Goal: Information Seeking & Learning: Check status

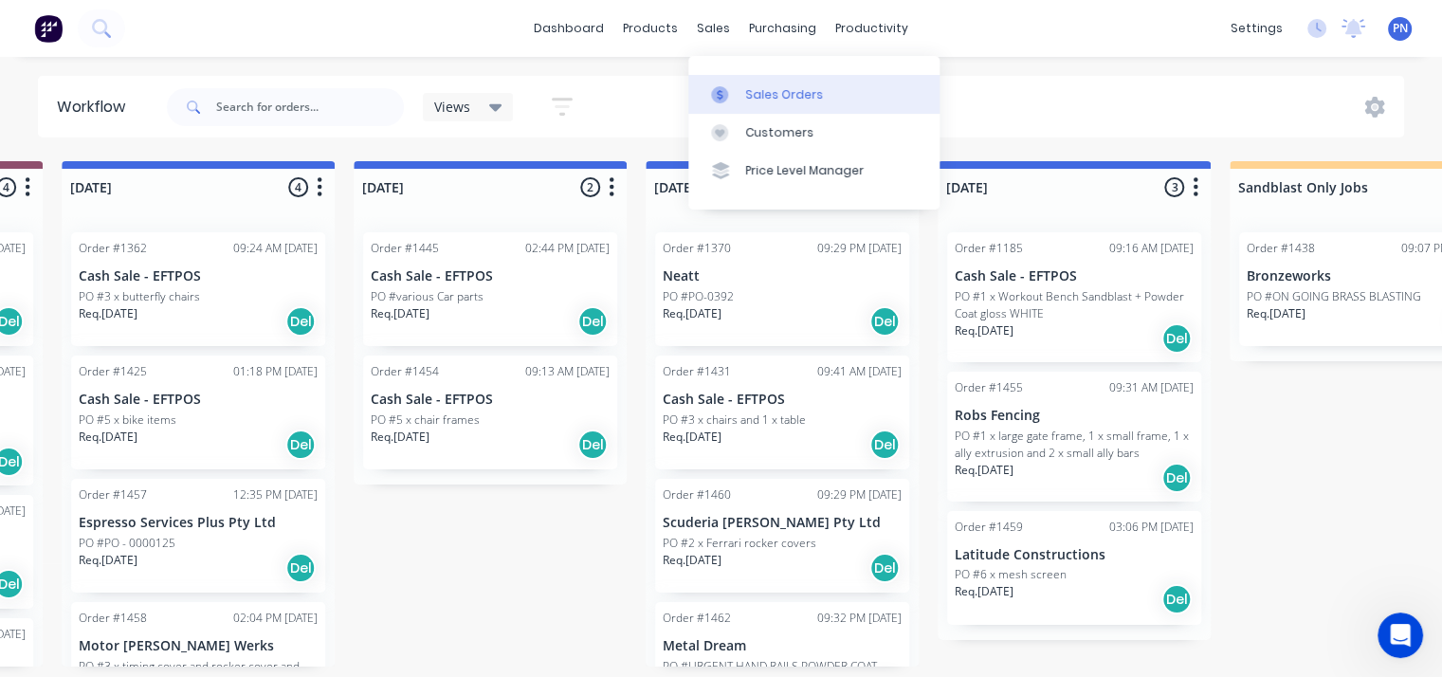
click at [739, 76] on link "Sales Orders" at bounding box center [813, 94] width 251 height 38
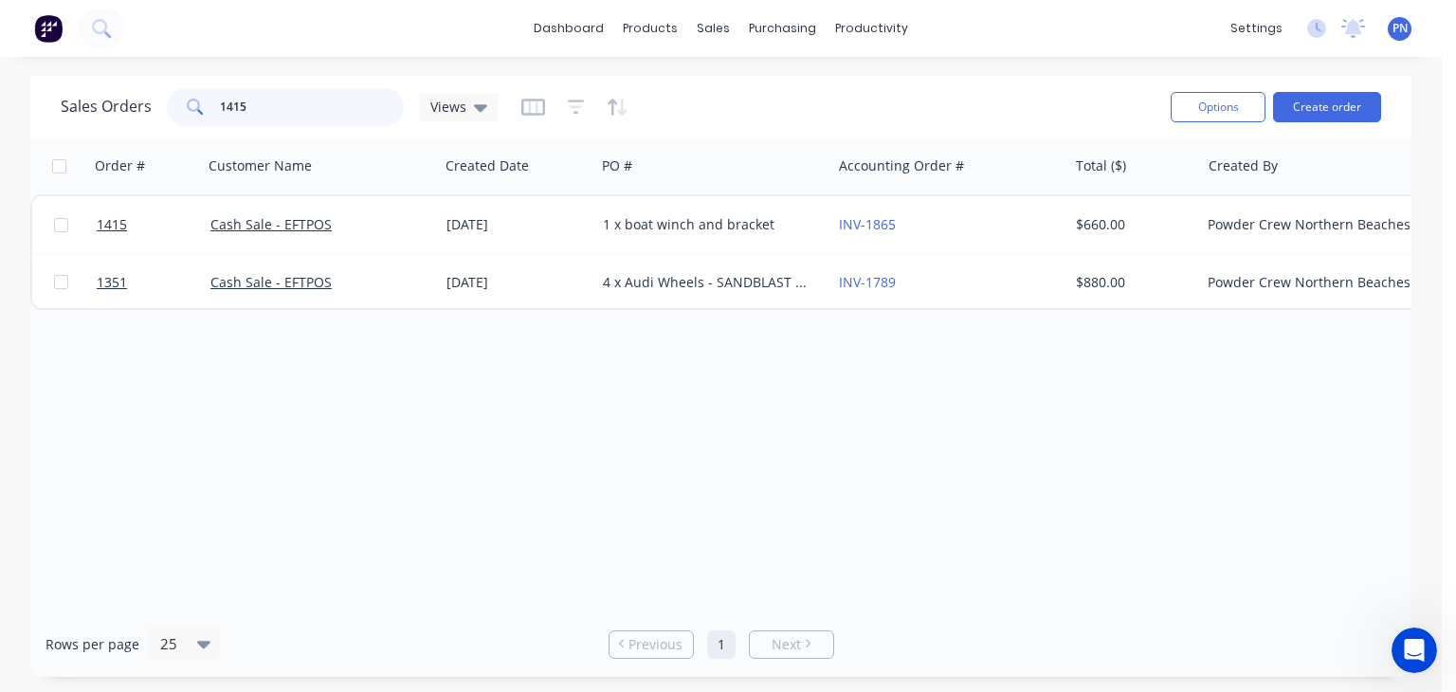
click at [242, 102] on input "1415" at bounding box center [312, 107] width 185 height 38
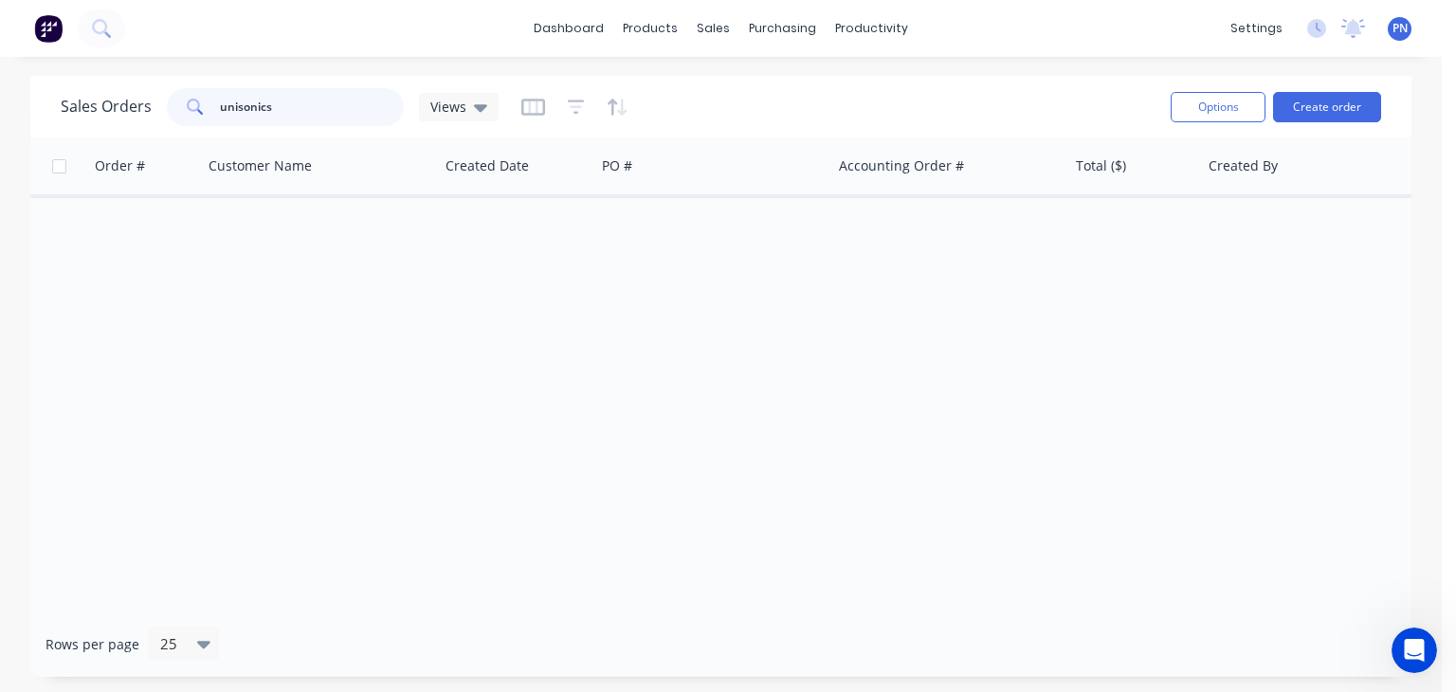
click at [309, 103] on input "unisonics" at bounding box center [312, 107] width 185 height 38
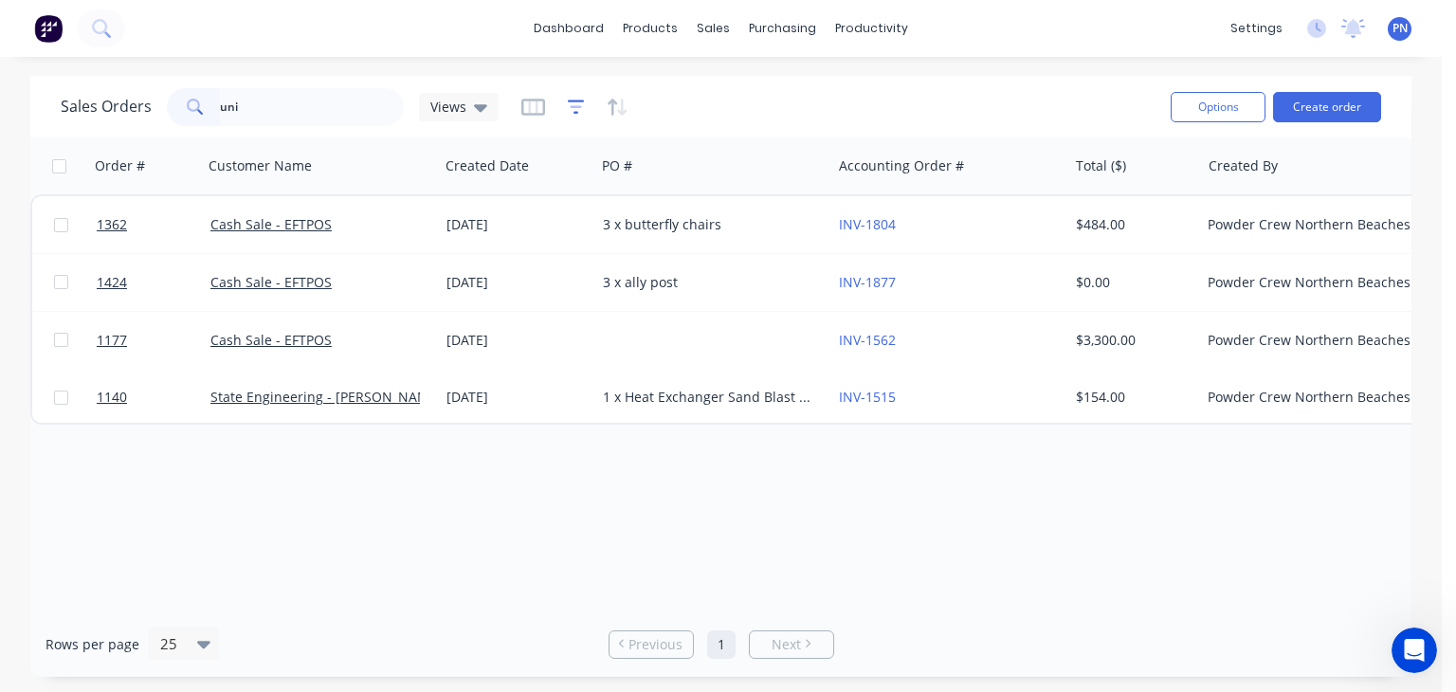
click at [576, 110] on icon "button" at bounding box center [576, 107] width 17 height 19
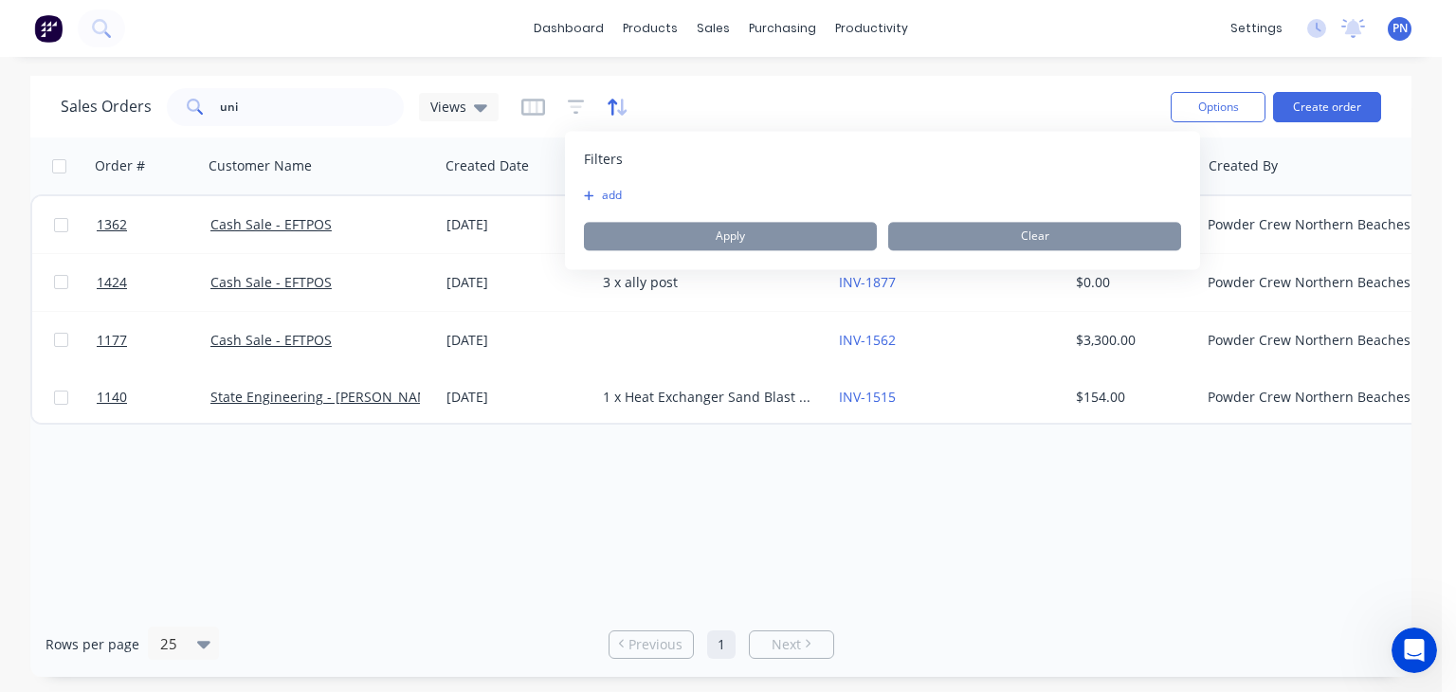
click at [611, 105] on icon "button" at bounding box center [618, 107] width 22 height 19
click at [580, 101] on icon "button" at bounding box center [576, 107] width 17 height 19
click at [611, 188] on button "add" at bounding box center [607, 195] width 47 height 15
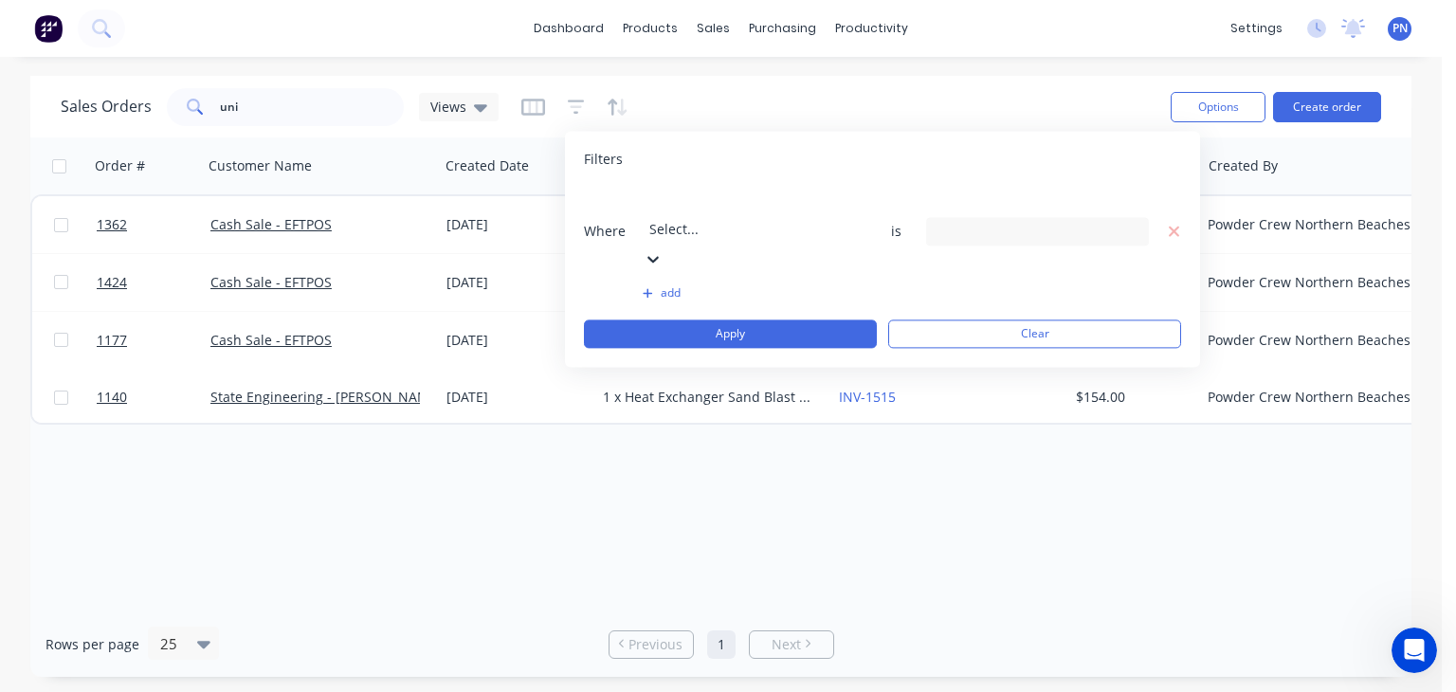
click at [687, 211] on div at bounding box center [785, 204] width 273 height 24
click at [966, 221] on div "18 Status selected" at bounding box center [1023, 231] width 172 height 20
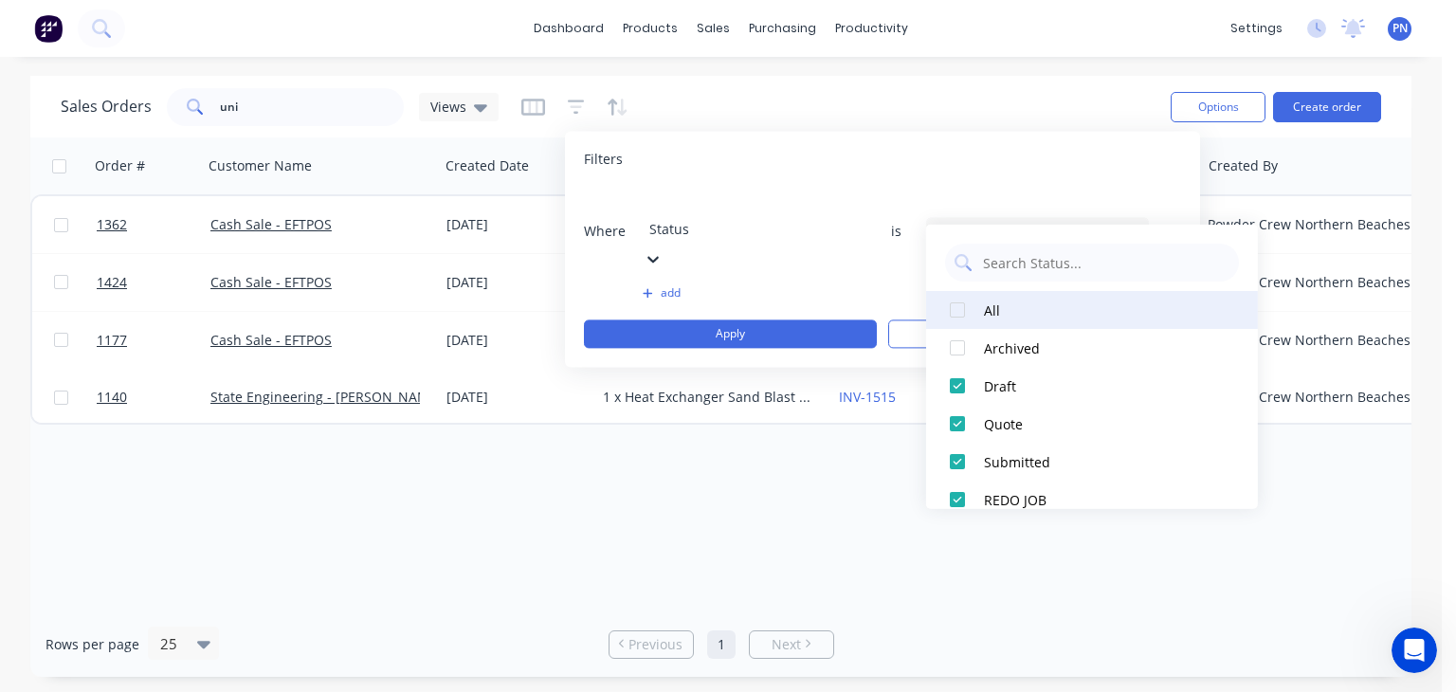
click at [955, 308] on div at bounding box center [958, 310] width 38 height 38
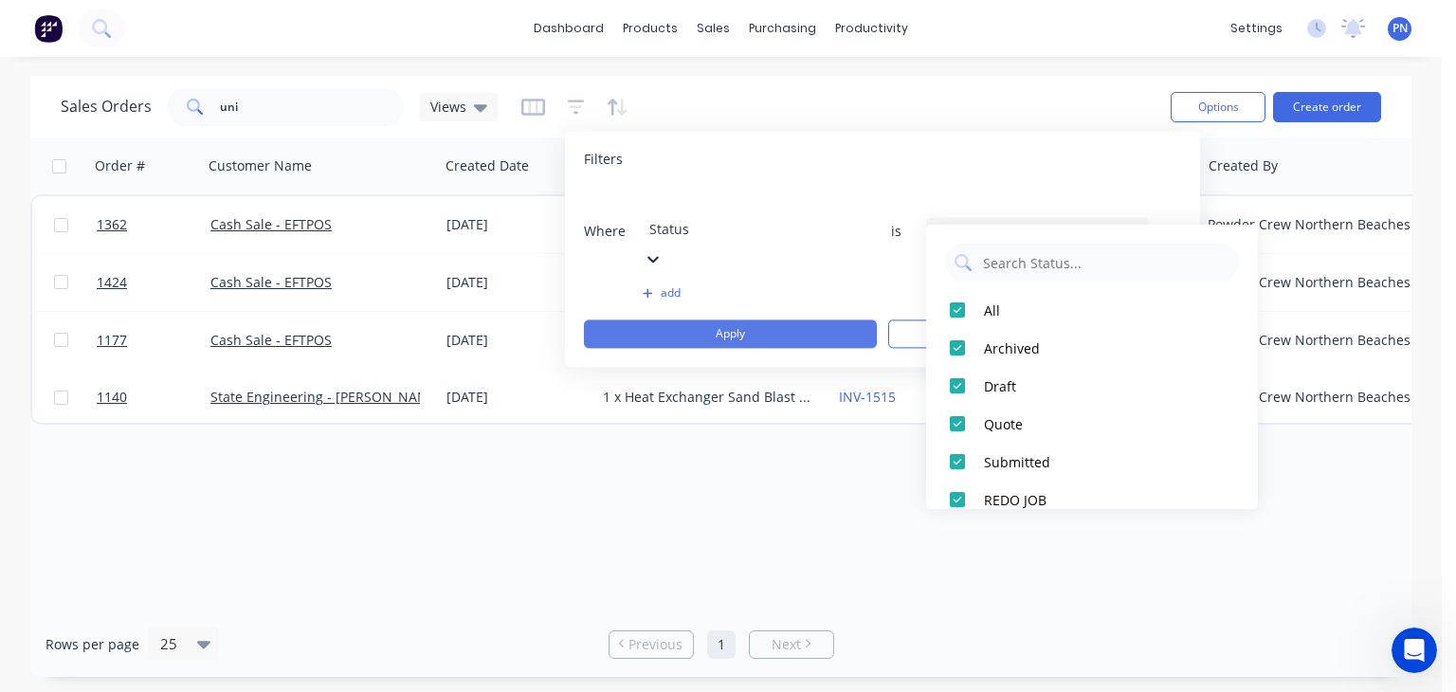
click at [789, 319] on button "Apply" at bounding box center [730, 333] width 293 height 28
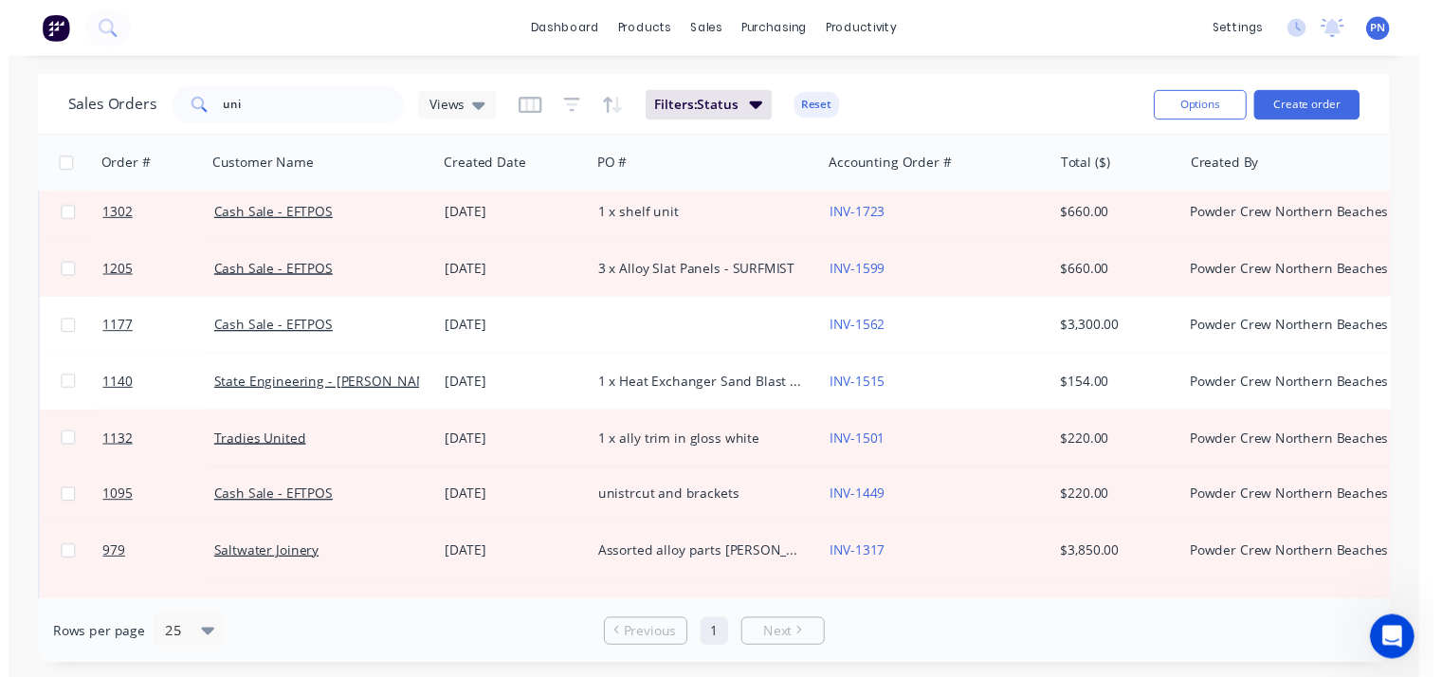
scroll to position [0, 0]
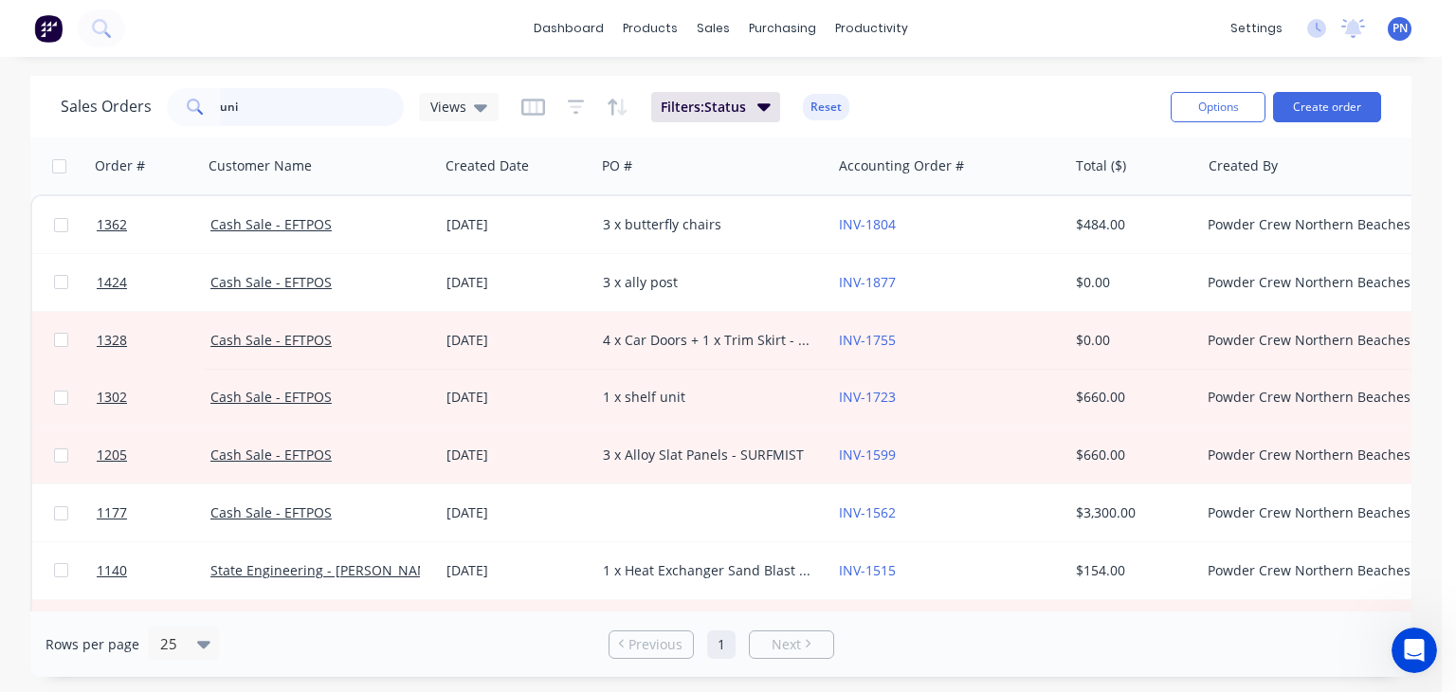
click at [285, 111] on input "uni" at bounding box center [312, 107] width 185 height 38
type input "unisonics"
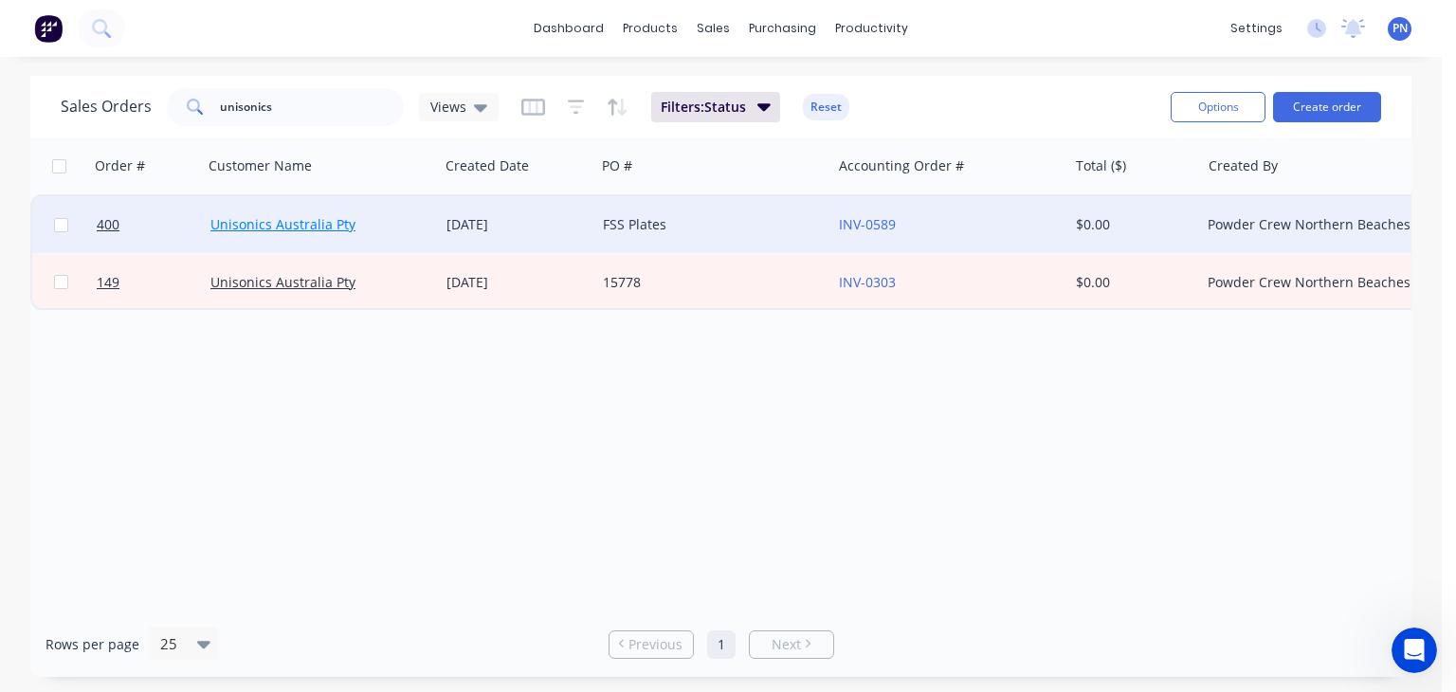
click at [335, 228] on link "Unisonics Australia Pty" at bounding box center [282, 224] width 145 height 18
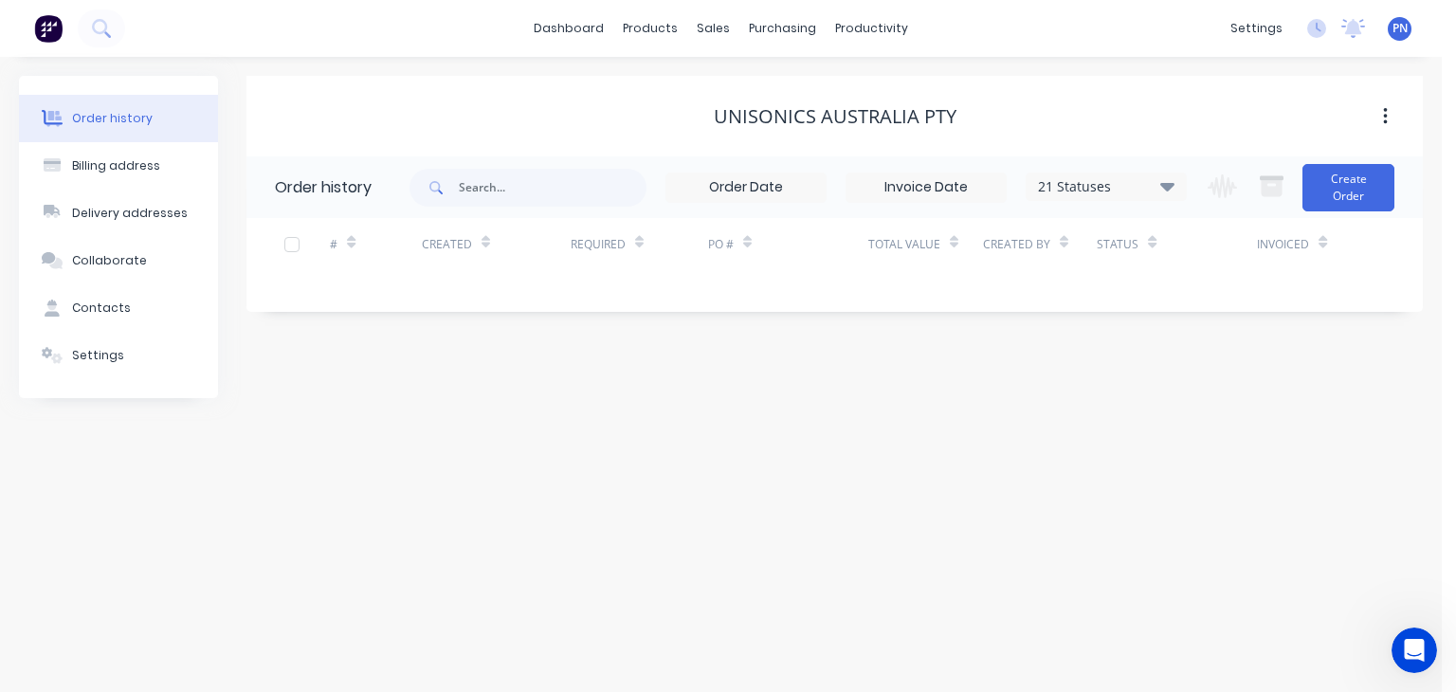
click at [1394, 115] on button "button" at bounding box center [1385, 117] width 45 height 34
click at [1239, 112] on div "Unisonics Australia Pty" at bounding box center [834, 116] width 1177 height 23
click at [1100, 183] on div "21 Statuses" at bounding box center [1106, 186] width 159 height 21
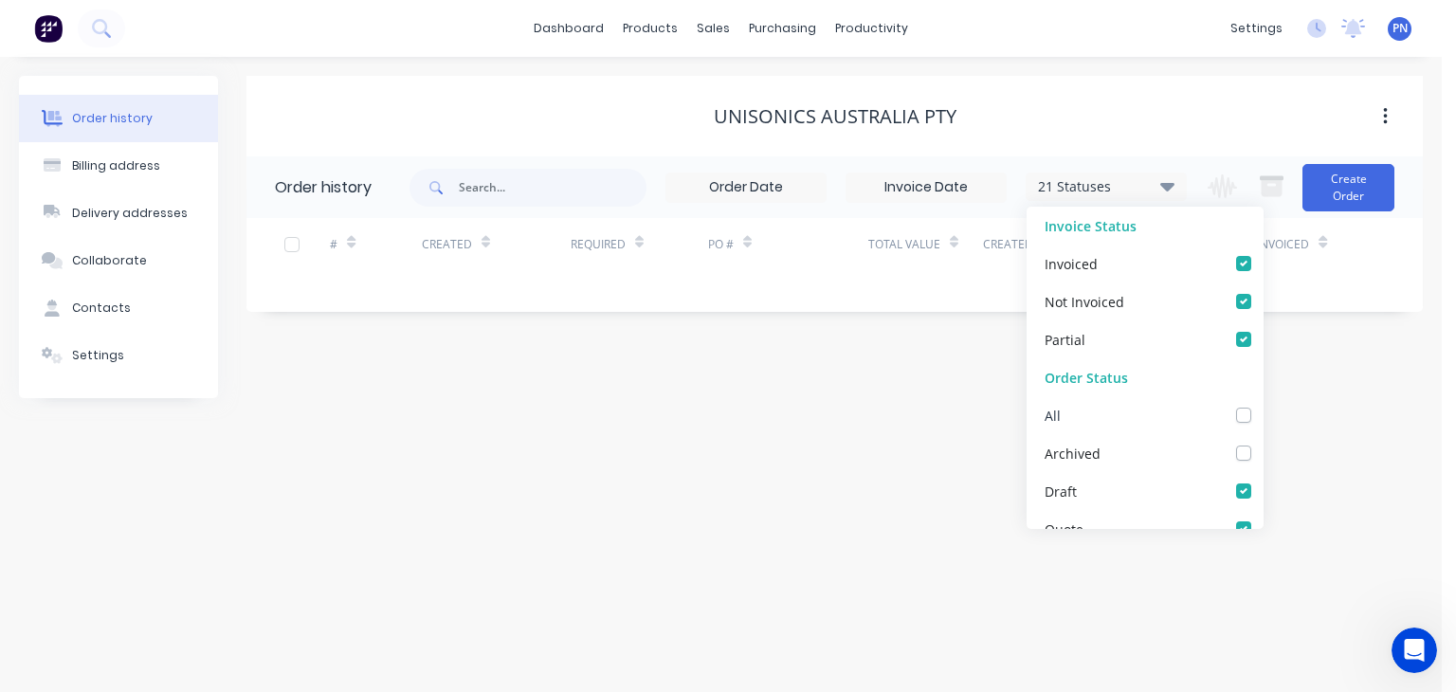
click at [1263, 405] on label at bounding box center [1263, 405] width 0 height 0
click at [1263, 410] on input "checkbox" at bounding box center [1270, 414] width 15 height 18
checkbox input "true"
click at [1354, 385] on div "Unisonics Australia Pty Order history 22 Statuses Invoice Status Invoiced Not I…" at bounding box center [834, 237] width 1177 height 322
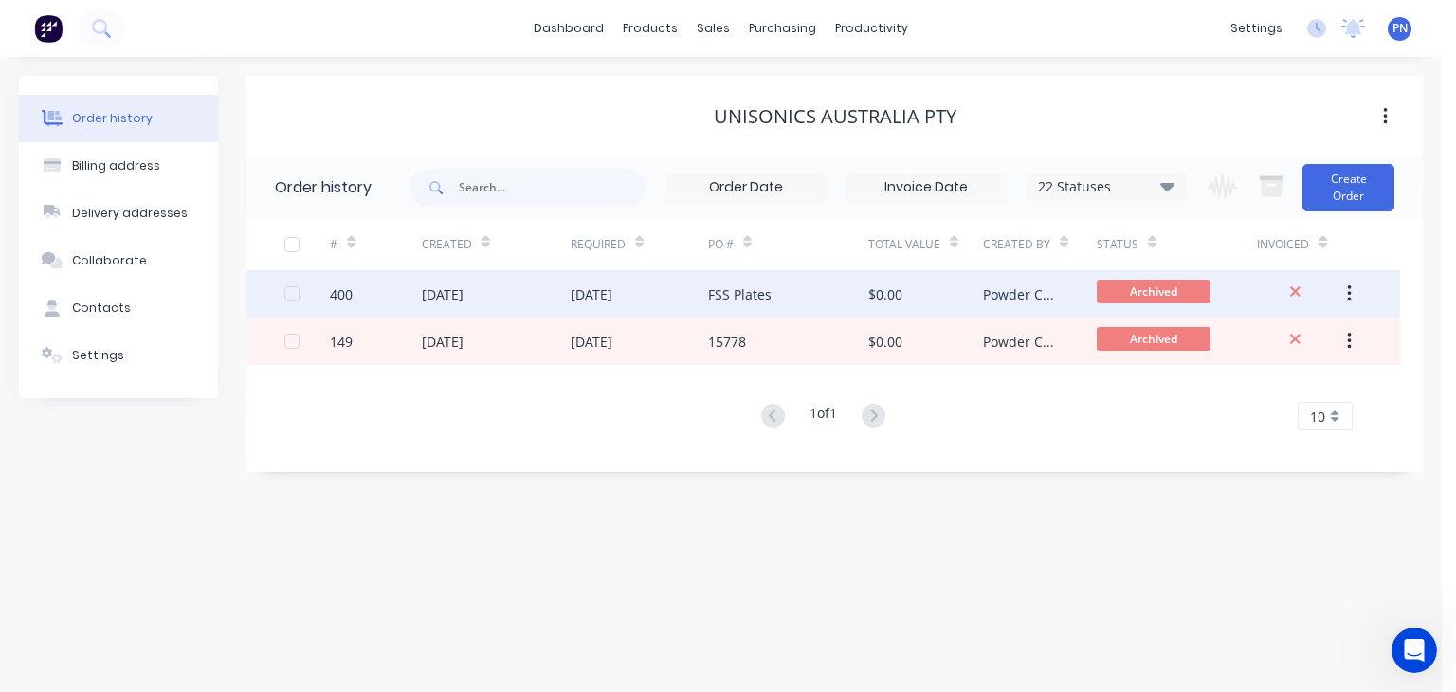
click at [823, 304] on div "FSS Plates" at bounding box center [788, 293] width 160 height 47
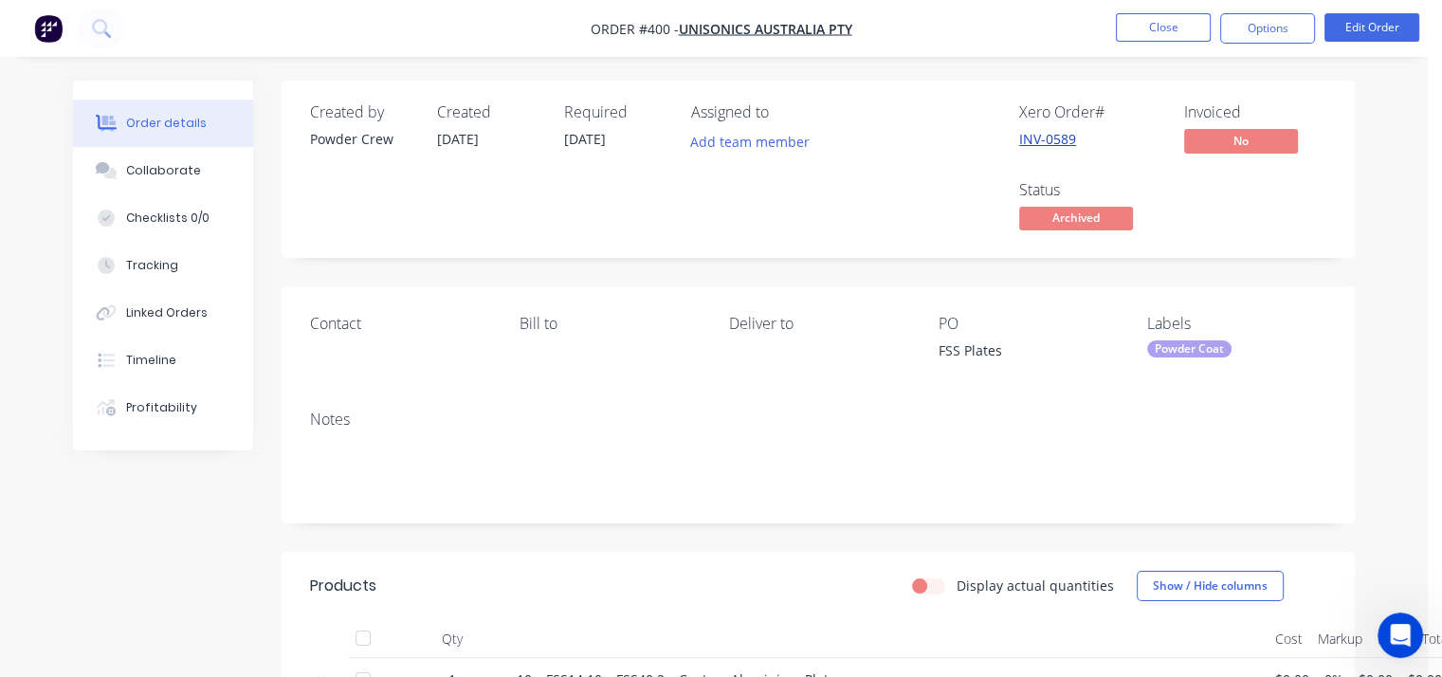
click at [1041, 141] on link "INV-0589" at bounding box center [1047, 139] width 57 height 18
click at [1185, 31] on button "Close" at bounding box center [1163, 27] width 95 height 28
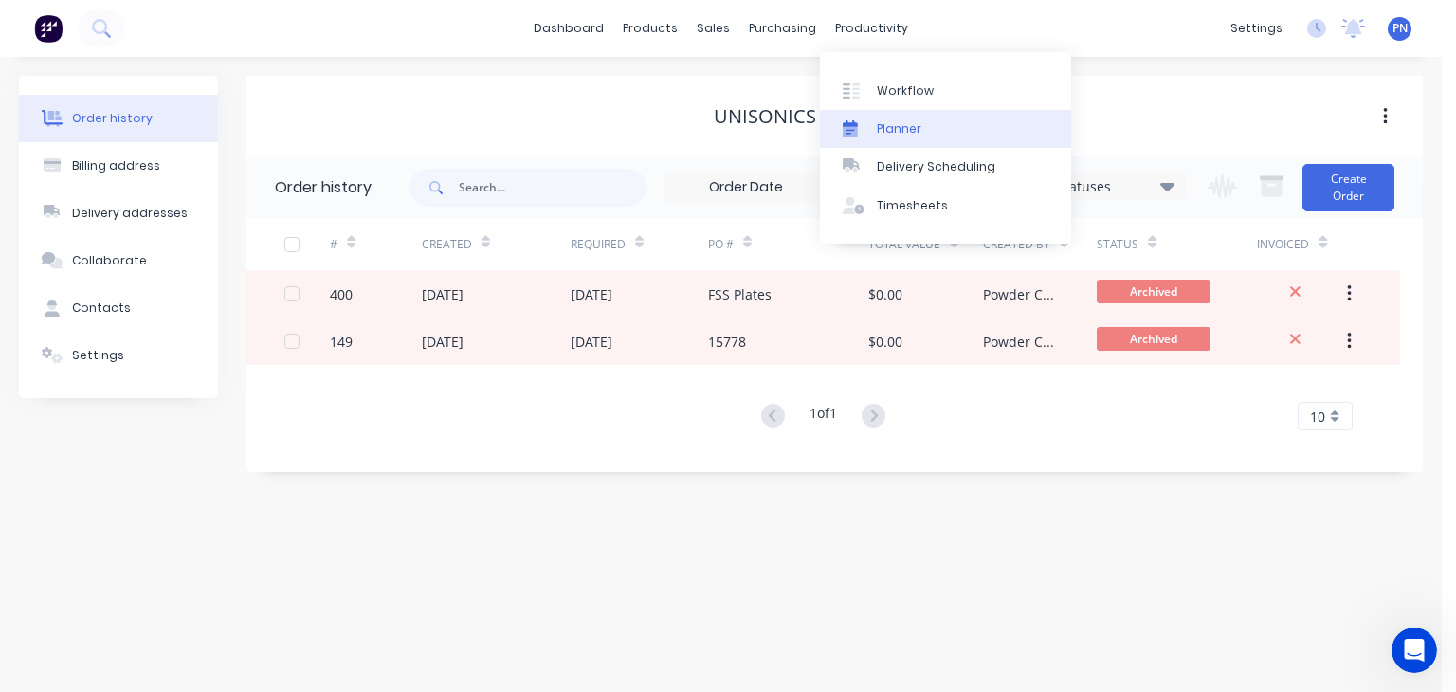
click at [911, 122] on div "Planner" at bounding box center [899, 128] width 45 height 17
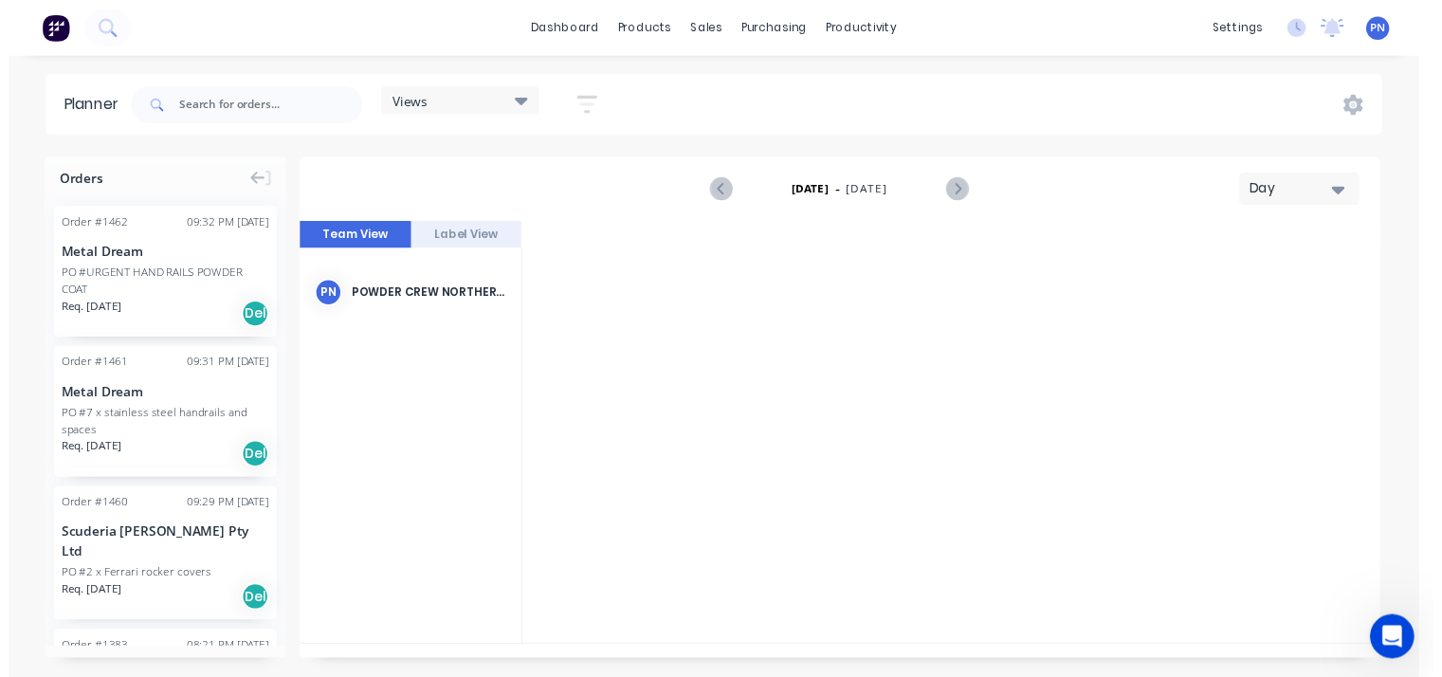
scroll to position [0, 2730]
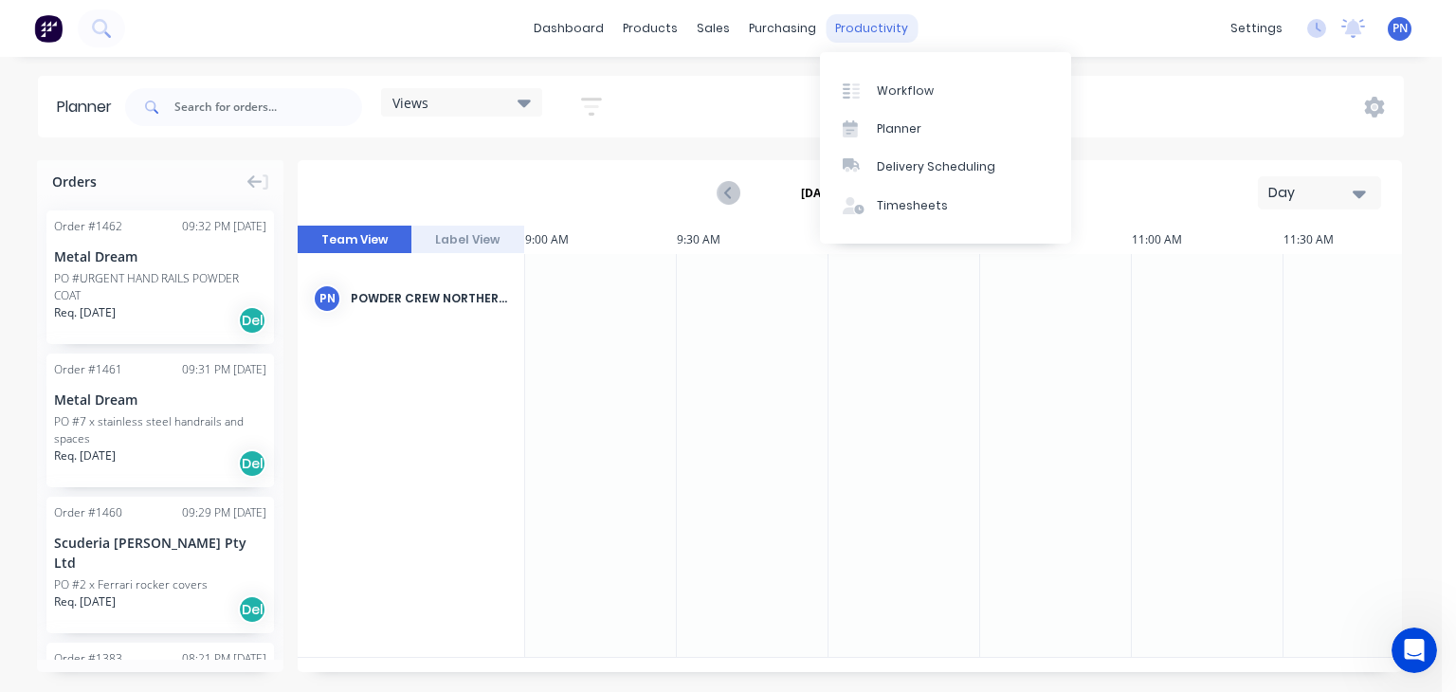
click at [880, 26] on div "productivity" at bounding box center [872, 28] width 92 height 28
click at [918, 91] on div "Workflow" at bounding box center [905, 90] width 57 height 17
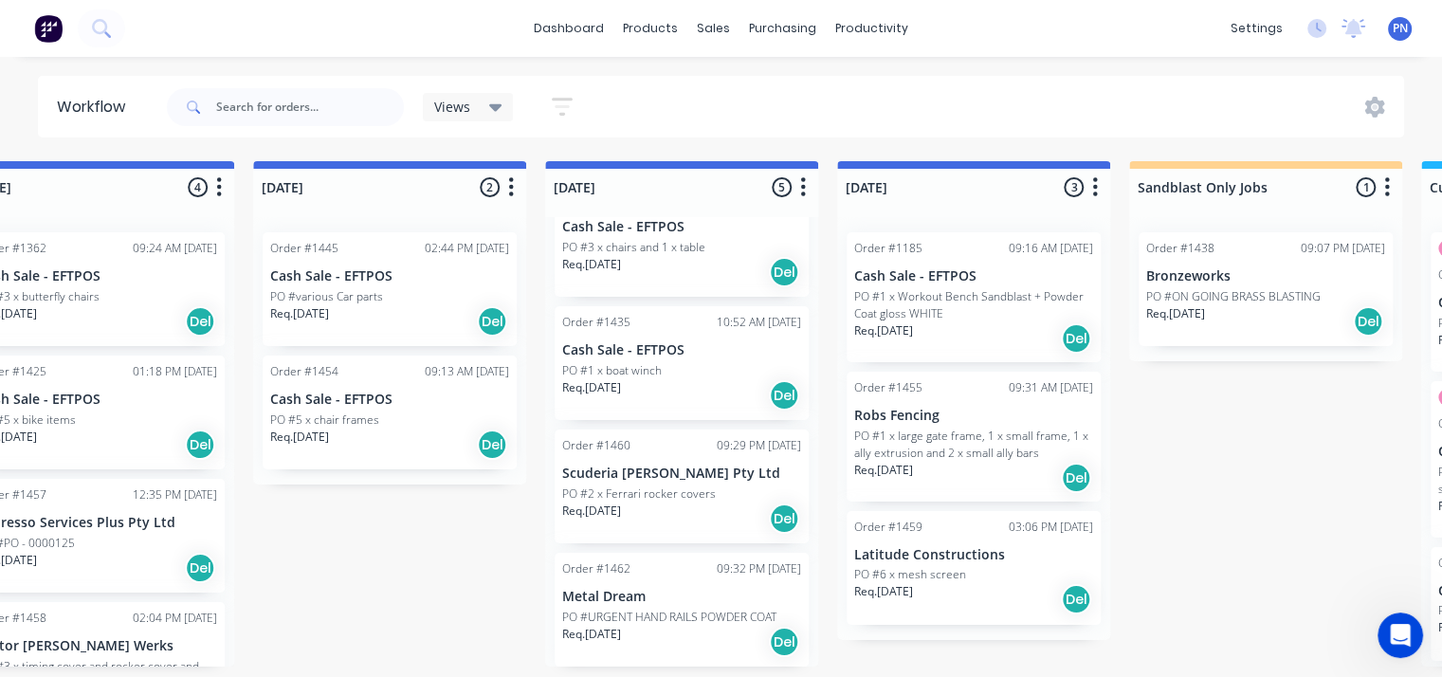
scroll to position [4, 1248]
